Goal: Use online tool/utility

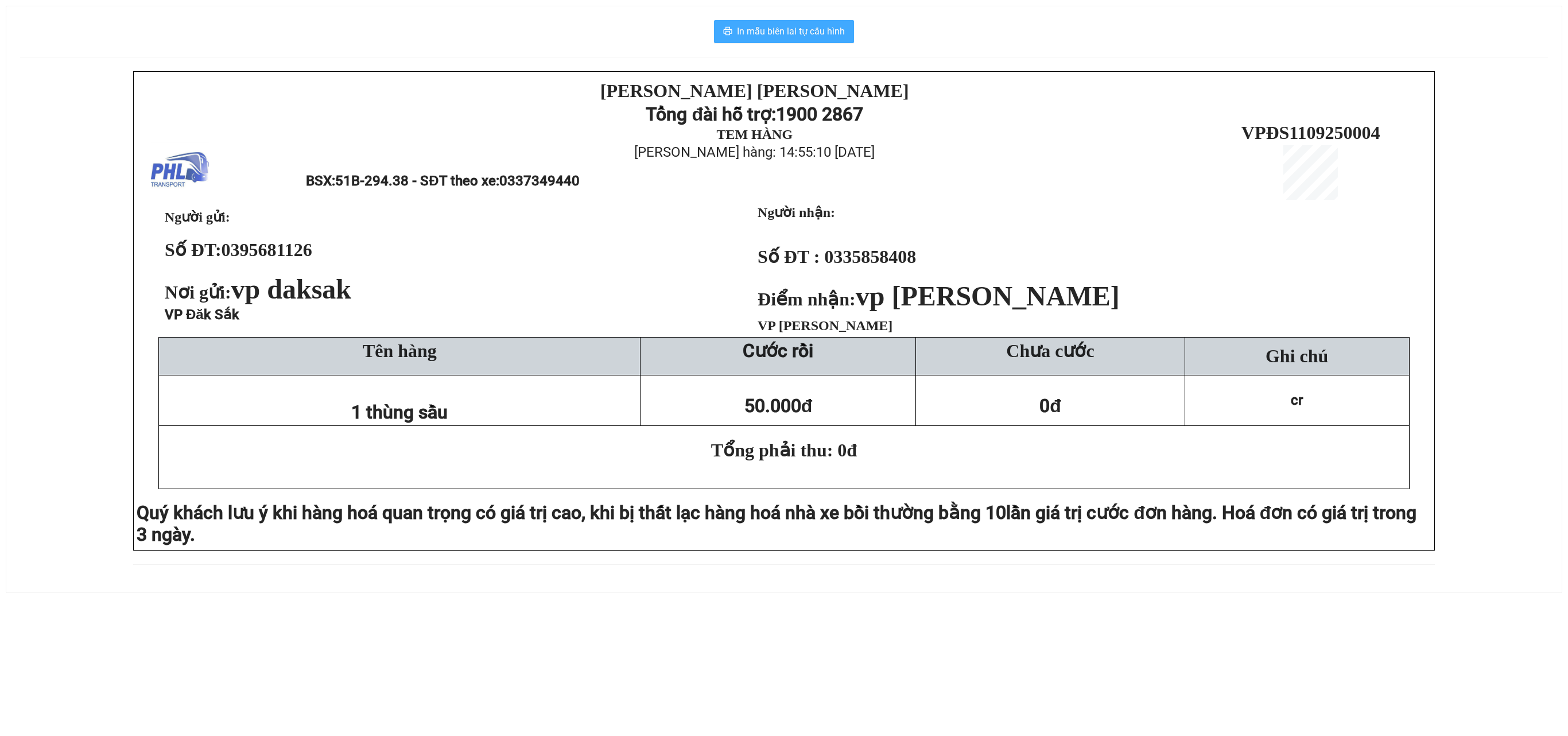
click at [780, 37] on span "In mẫu biên lai tự cấu hình" at bounding box center [790, 31] width 108 height 14
